Goal: Entertainment & Leisure: Consume media (video, audio)

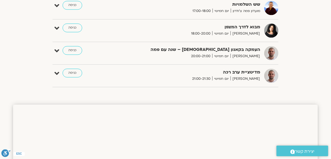
scroll to position [283, 0]
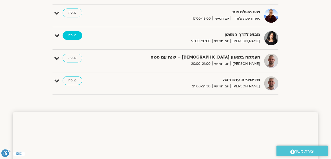
click at [71, 34] on link "כניסה" at bounding box center [73, 35] width 20 height 9
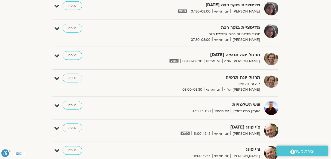
scroll to position [131, 0]
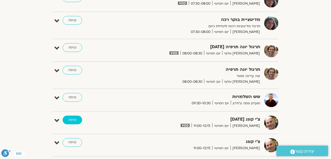
click at [75, 118] on link "כניסה" at bounding box center [73, 120] width 20 height 9
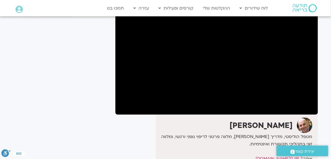
scroll to position [44, 0]
